Goal: Transaction & Acquisition: Purchase product/service

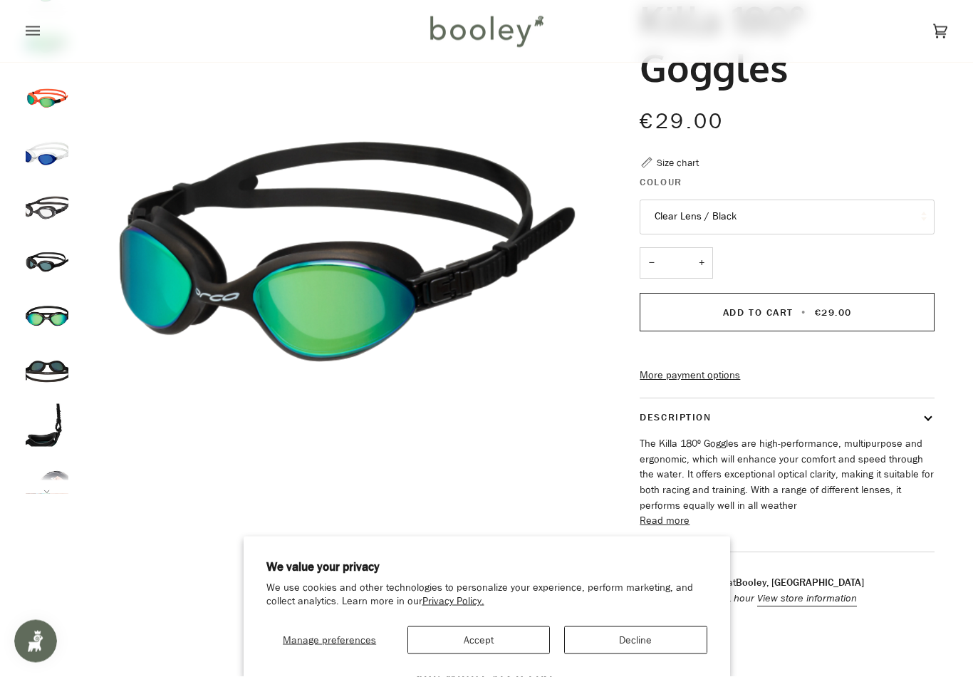
scroll to position [133, 0]
click at [901, 215] on button "Clear Lens / Black" at bounding box center [787, 217] width 295 height 35
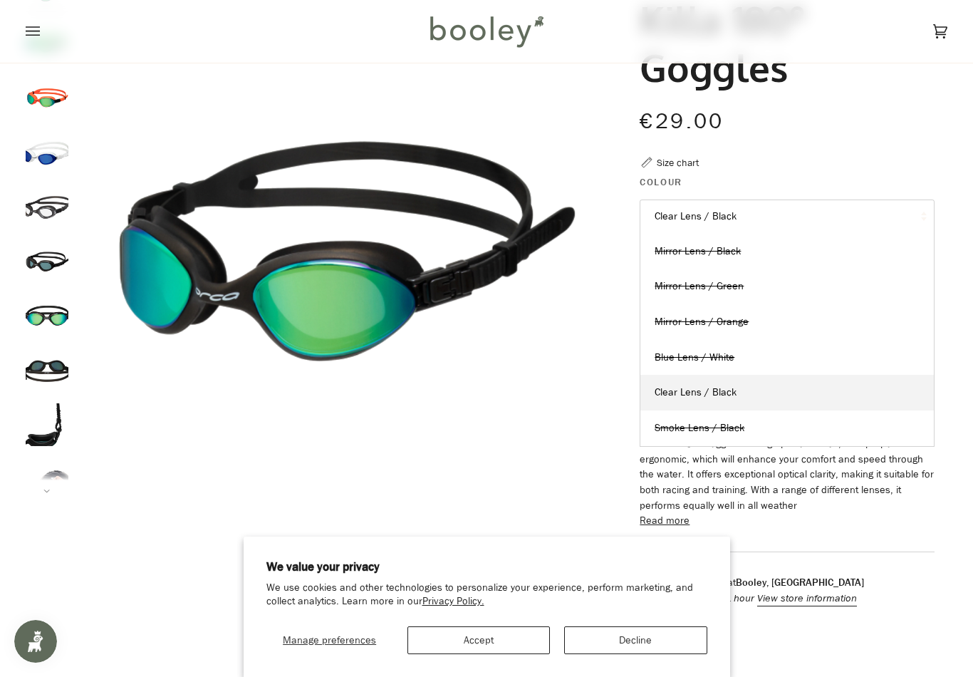
click at [845, 310] on link "Mirror Lens / Orange" at bounding box center [788, 322] width 294 height 36
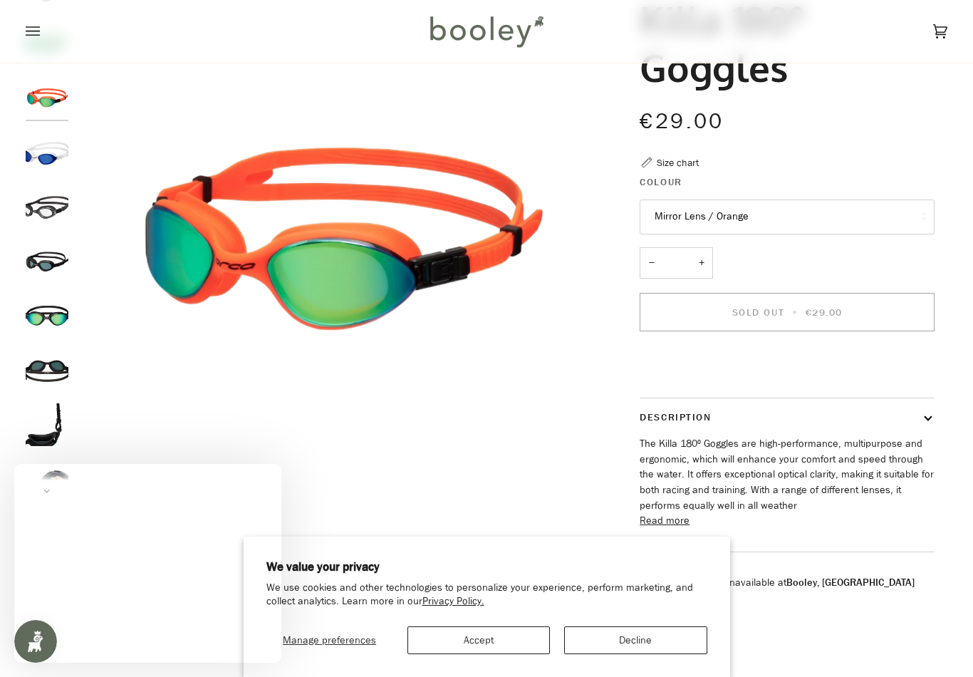
click at [878, 210] on button "Mirror Lens / Orange" at bounding box center [787, 217] width 295 height 35
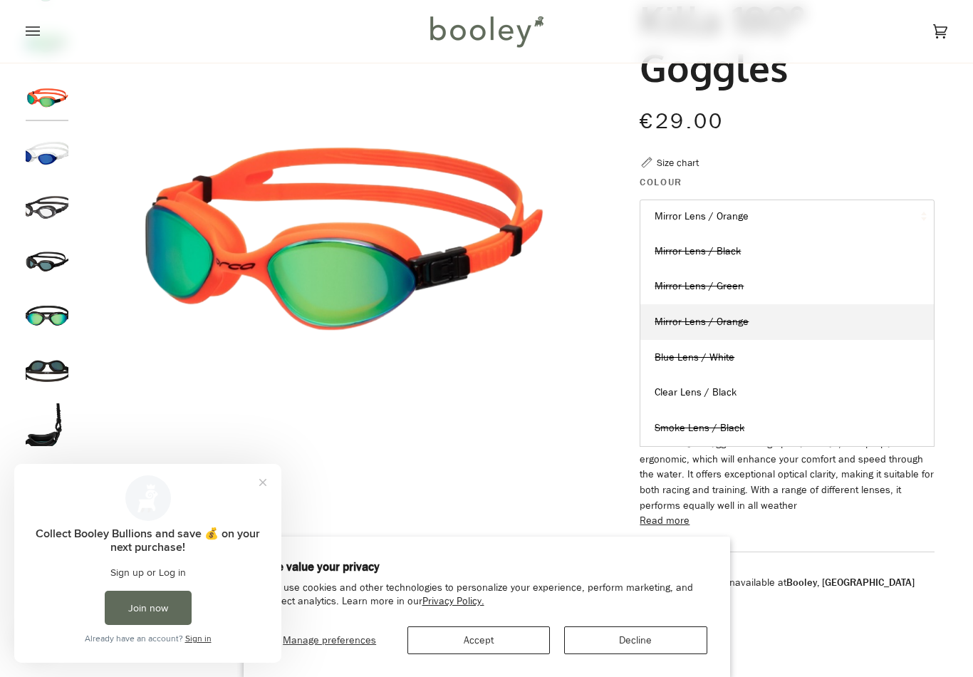
click at [857, 243] on link "Mirror Lens / Black" at bounding box center [788, 252] width 294 height 36
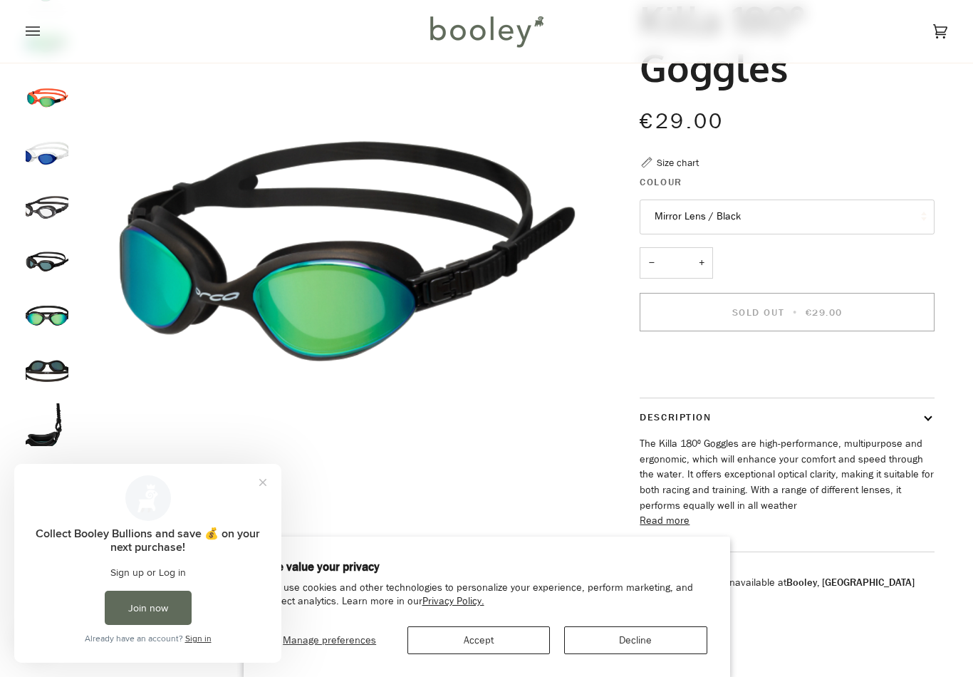
click at [877, 212] on button "Mirror Lens / Black" at bounding box center [787, 217] width 295 height 35
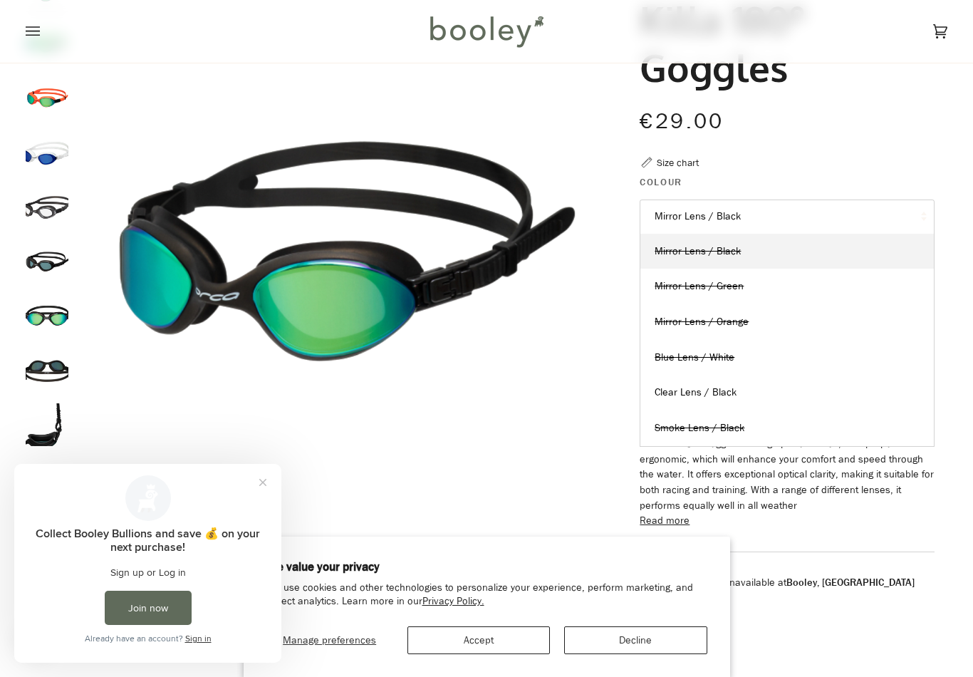
click at [781, 422] on link "Smoke Lens / Black" at bounding box center [788, 428] width 294 height 36
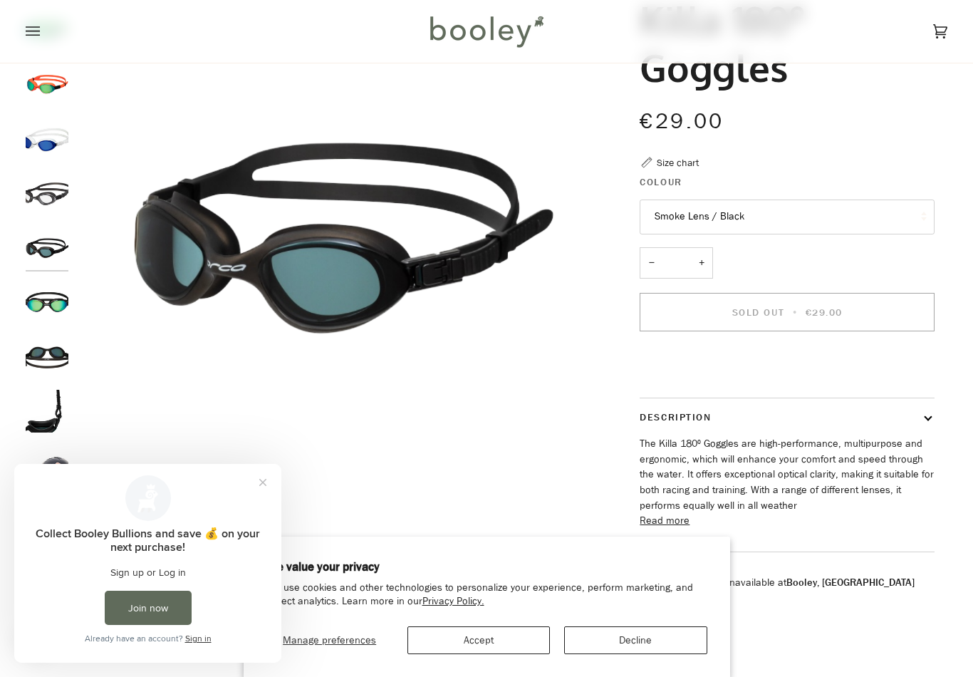
scroll to position [15, 0]
click at [873, 202] on button "Smoke Lens / Black" at bounding box center [787, 217] width 295 height 35
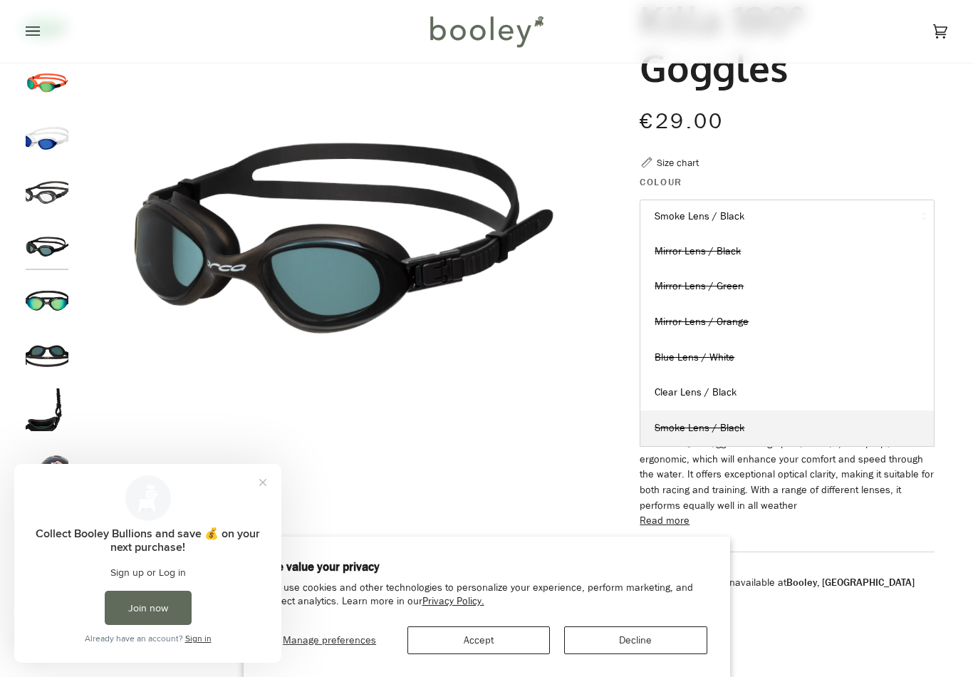
click at [822, 281] on link "Mirror Lens / Green" at bounding box center [788, 287] width 294 height 36
